Goal: Task Accomplishment & Management: Use online tool/utility

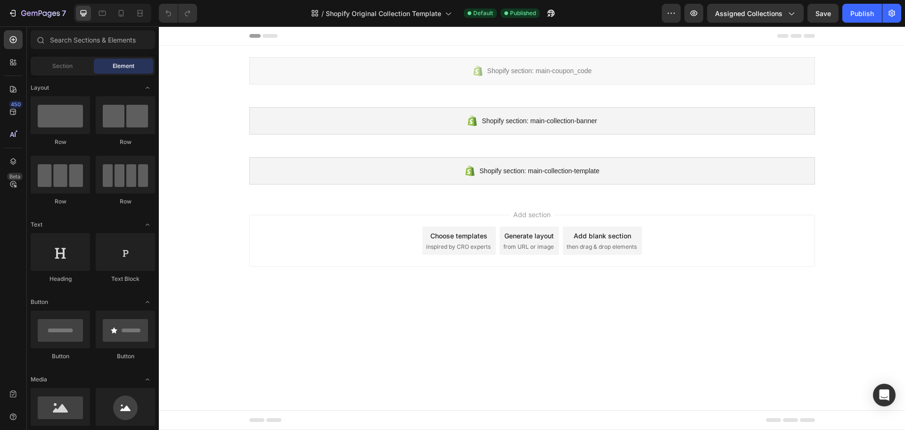
click at [696, 350] on body "Shopify section: main-coupon_code Shopify section: main-coupon_code Shopify sec…" at bounding box center [532, 227] width 746 height 403
click at [273, 35] on icon at bounding box center [270, 36] width 15 height 4
click at [257, 35] on icon at bounding box center [254, 36] width 11 height 4
click at [264, 35] on icon at bounding box center [270, 36] width 15 height 4
click at [618, 299] on body "Shopify section: main-coupon_code Shopify section: main-coupon_code Shopify sec…" at bounding box center [532, 227] width 746 height 403
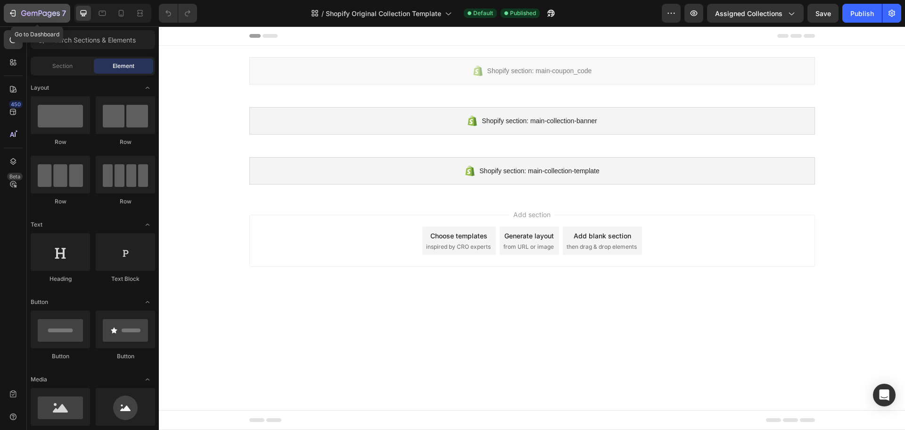
click at [19, 12] on div "7" at bounding box center [37, 13] width 58 height 11
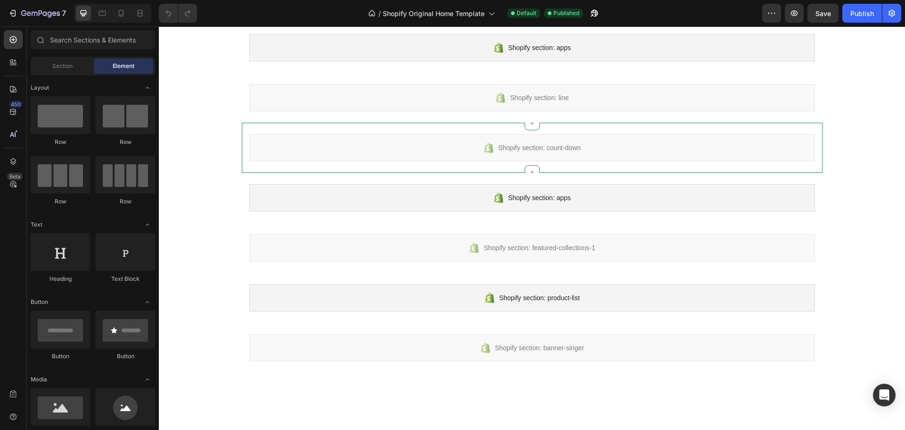
scroll to position [754, 0]
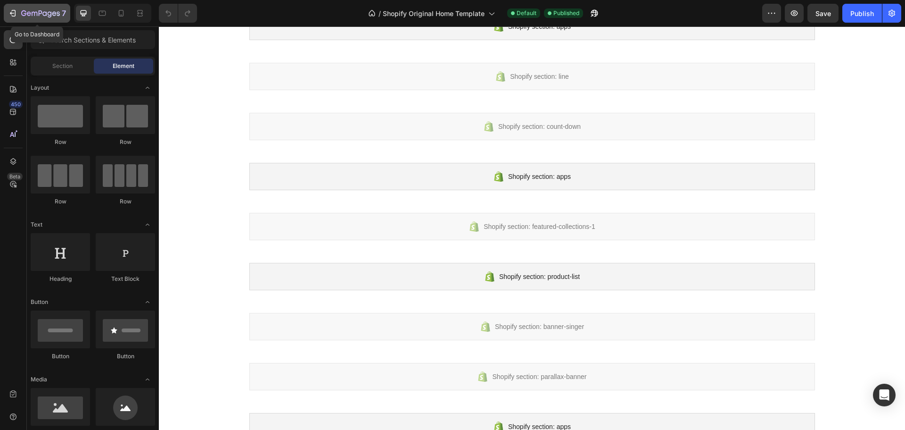
click at [17, 15] on icon "button" at bounding box center [12, 12] width 9 height 9
